Goal: Navigation & Orientation: Find specific page/section

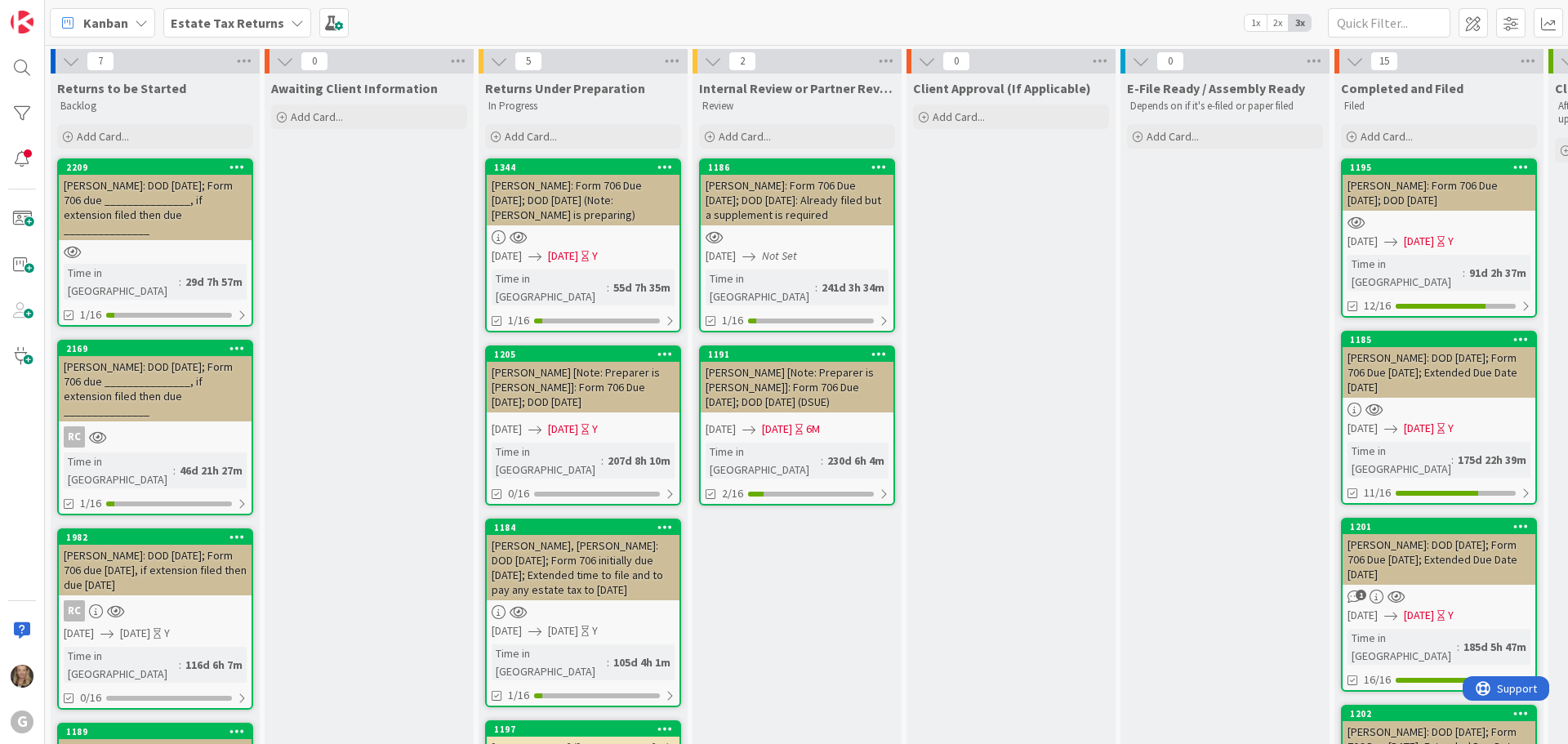
click at [192, 25] on b "Estate Tax Returns" at bounding box center [227, 23] width 113 height 16
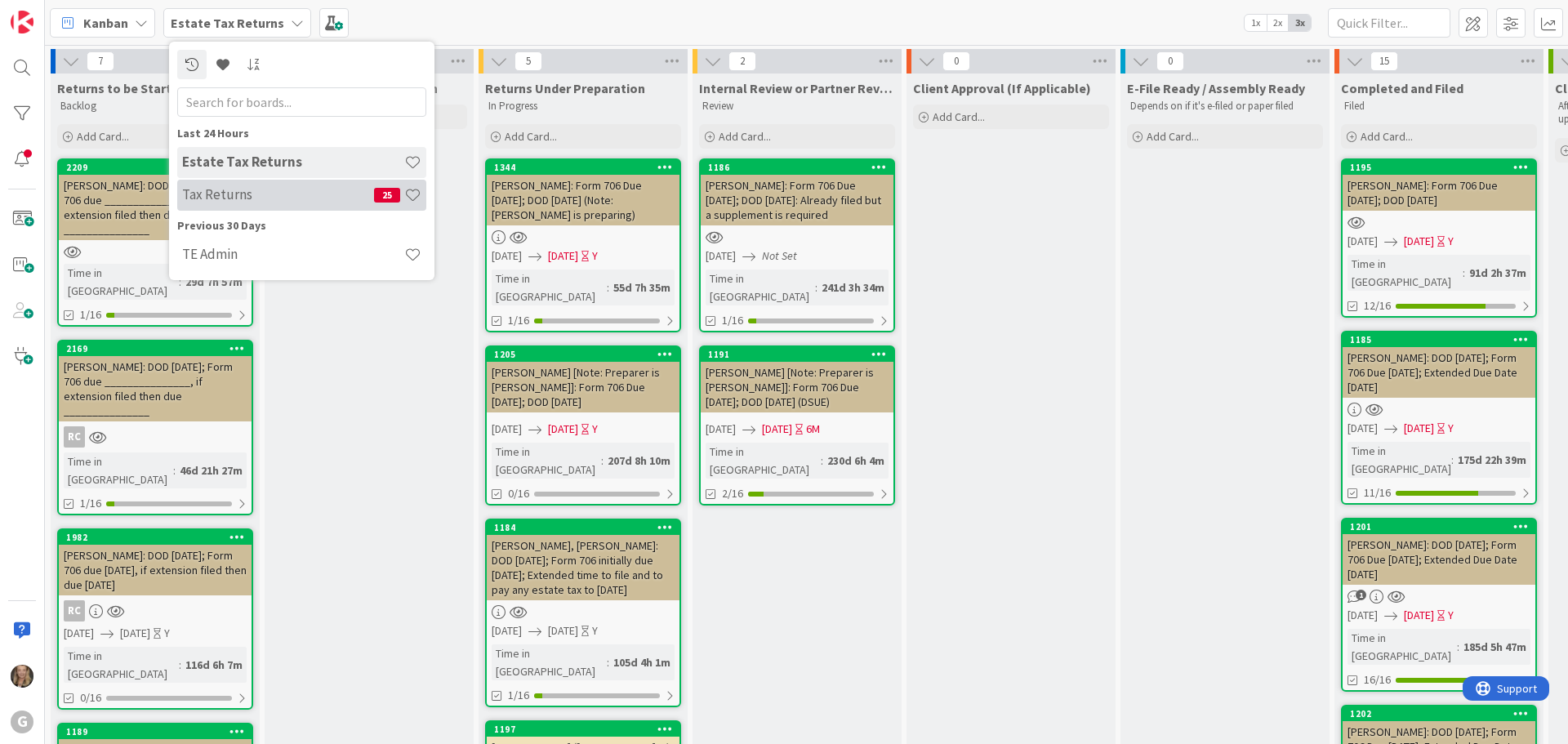
click at [211, 200] on h4 "Tax Returns" at bounding box center [278, 194] width 192 height 16
